Goal: Information Seeking & Learning: Learn about a topic

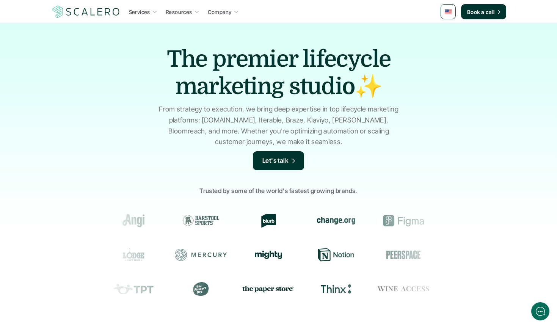
click at [450, 11] on img at bounding box center [448, 11] width 7 height 5
click at [446, 14] on link at bounding box center [448, 11] width 15 height 15
click at [447, 18] on link at bounding box center [448, 11] width 15 height 15
click at [377, 57] on h1 "The premier lifecycle marketing studio✨" at bounding box center [279, 73] width 266 height 55
drag, startPoint x: 404, startPoint y: 124, endPoint x: 127, endPoint y: 74, distance: 281.1
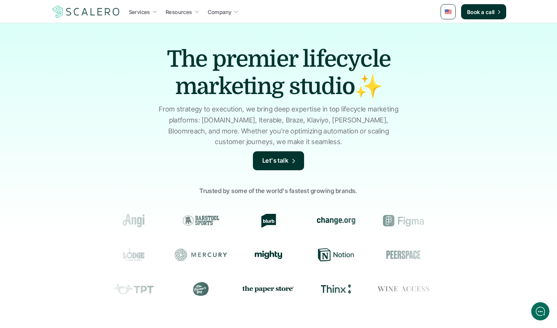
click at [151, 76] on div "The premier lifecycle marketing studio✨ From strategy to execution, we bring de…" at bounding box center [278, 182] width 557 height 318
click at [127, 74] on div "The premier lifecycle marketing studio✨ From strategy to execution, we bring de…" at bounding box center [278, 182] width 557 height 318
drag, startPoint x: 98, startPoint y: 63, endPoint x: 245, endPoint y: 68, distance: 146.9
click at [245, 68] on div "The premier lifecycle marketing studio✨ From strategy to execution, we bring de…" at bounding box center [278, 182] width 557 height 318
click at [206, 59] on h1 "The premier lifecycle marketing studio✨" at bounding box center [279, 73] width 266 height 55
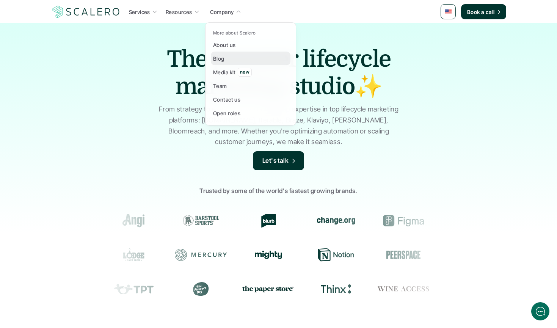
click at [230, 55] on link "Blog" at bounding box center [251, 59] width 80 height 14
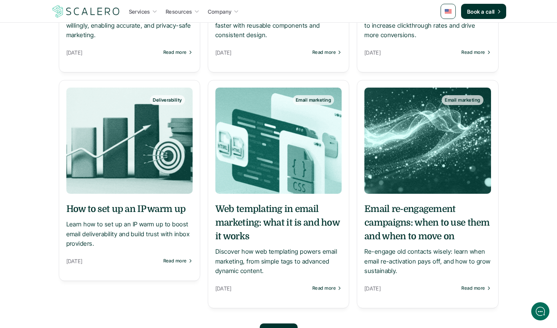
scroll to position [606, 0]
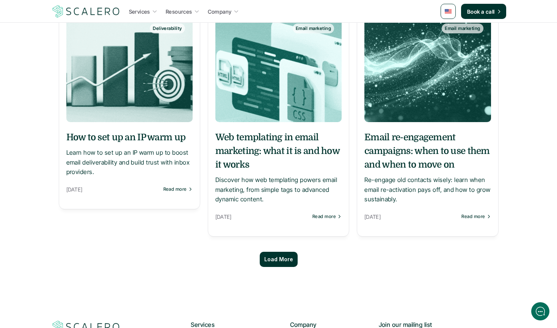
click at [280, 263] on p "Load More" at bounding box center [278, 259] width 29 height 6
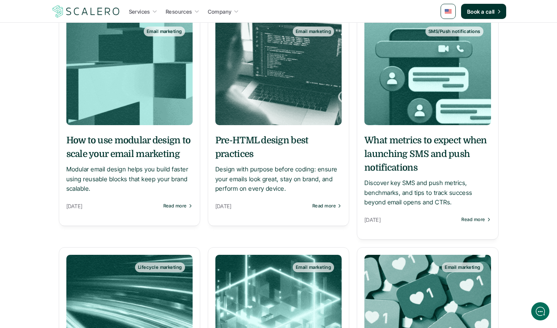
scroll to position [0, 0]
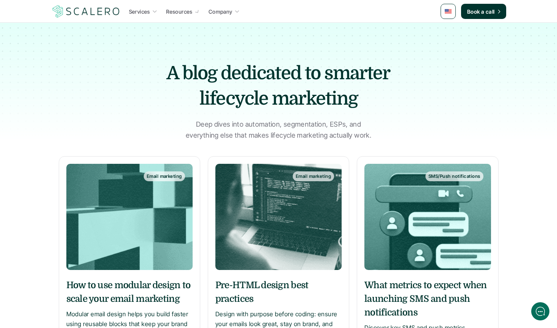
click at [96, 22] on nav "Services Resources Company Book a call" at bounding box center [278, 11] width 557 height 23
